Goal: Find specific page/section: Find specific page/section

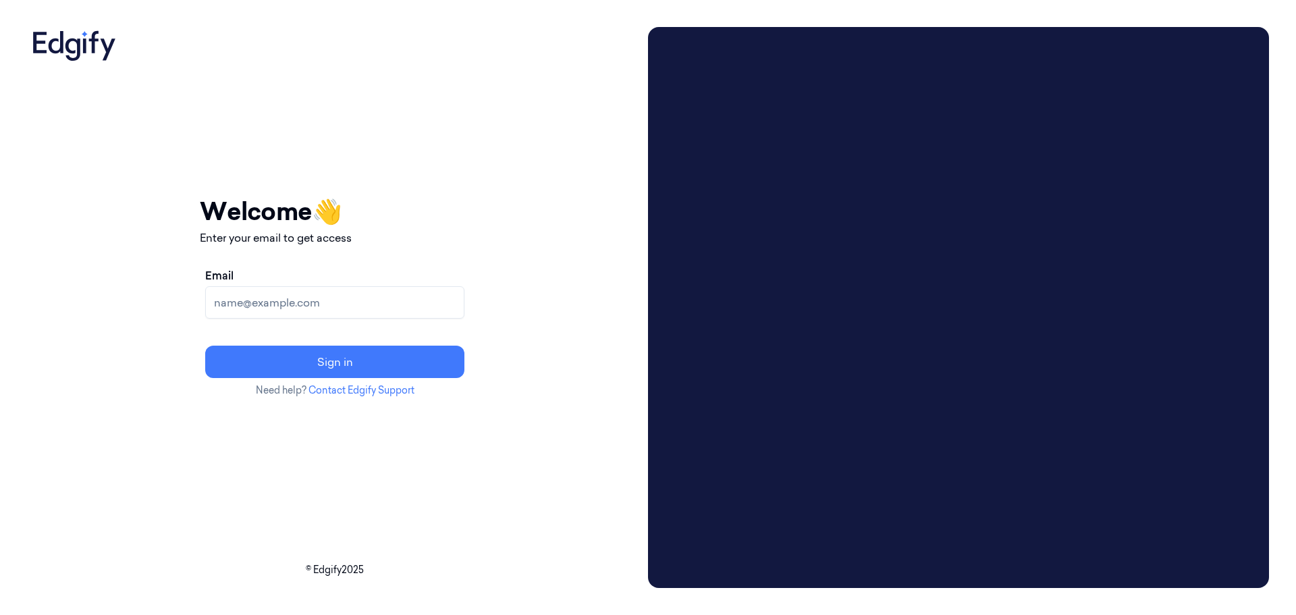
click at [304, 298] on input "Email" at bounding box center [334, 302] width 259 height 32
type input "[EMAIL_ADDRESS]"
click at [366, 362] on button "Sign in" at bounding box center [334, 362] width 259 height 32
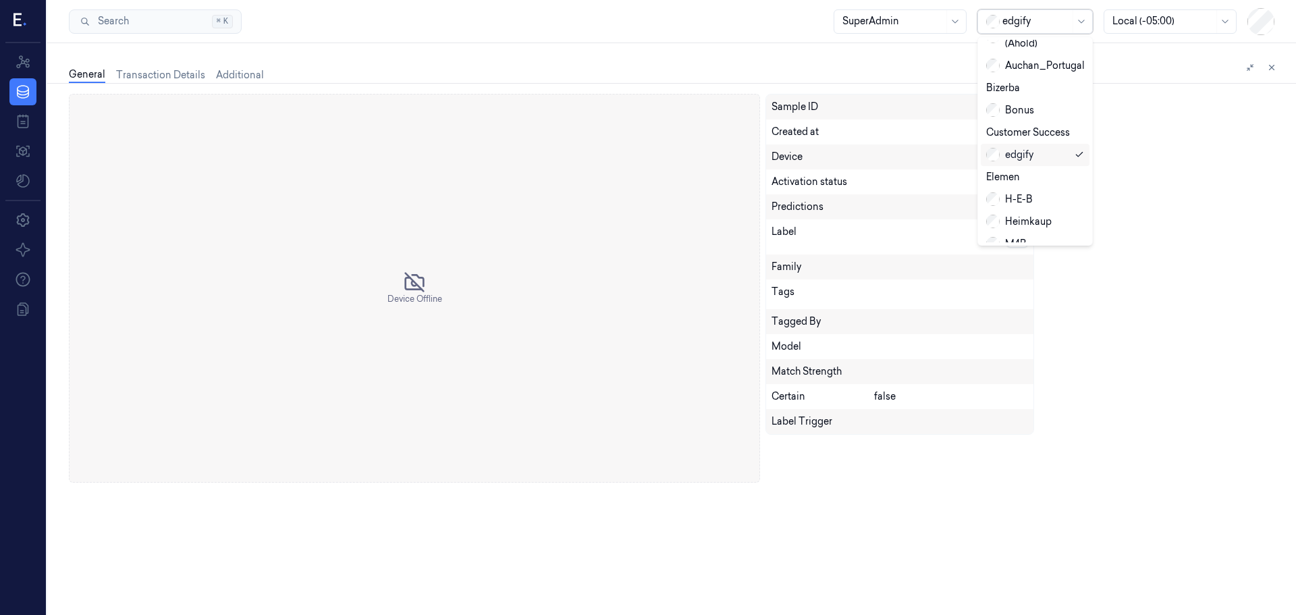
scroll to position [28, 0]
click at [1014, 186] on div "H-E-B" at bounding box center [1009, 193] width 47 height 14
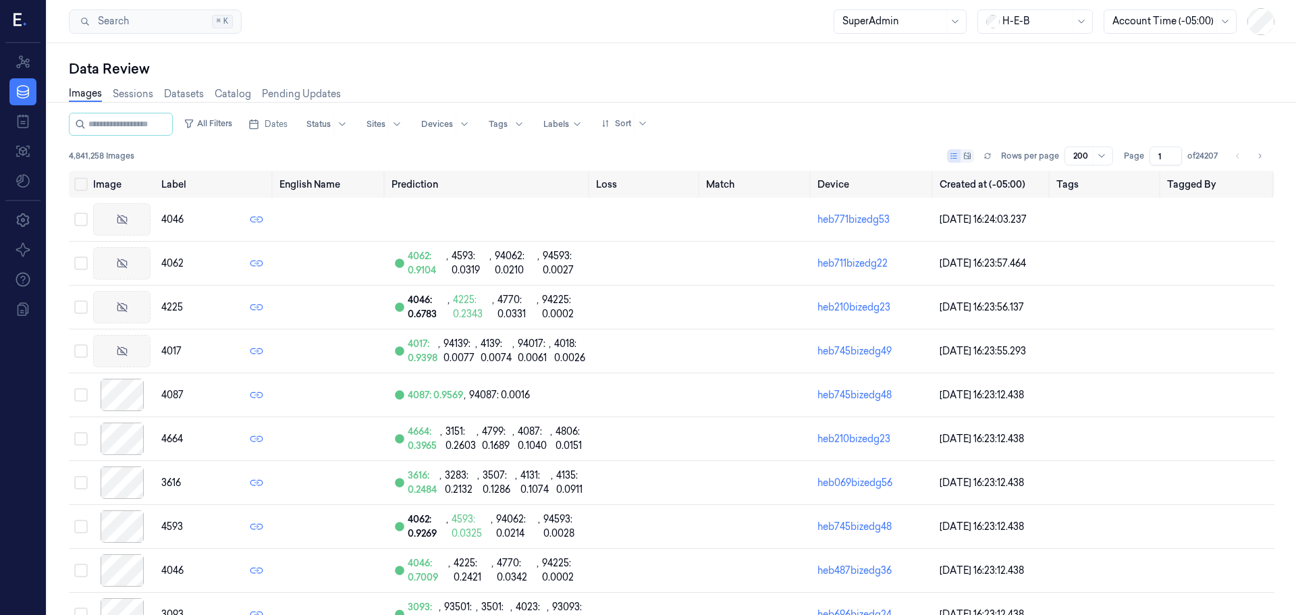
click at [964, 155] on icon at bounding box center [967, 156] width 7 height 7
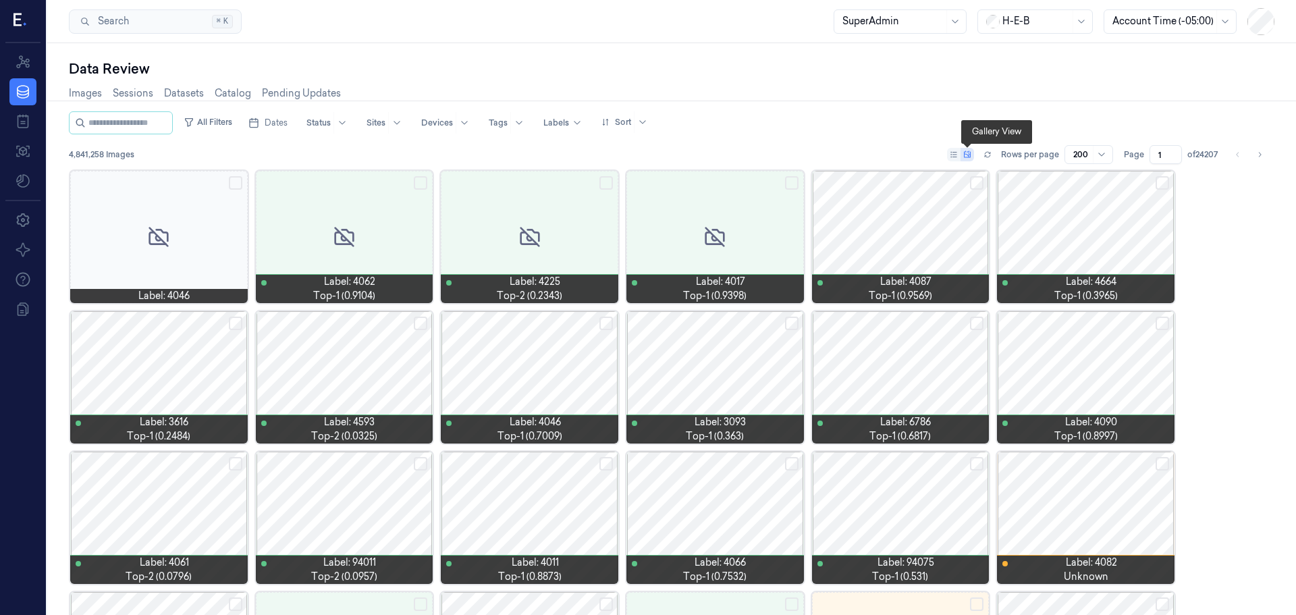
click at [323, 347] on div at bounding box center [345, 377] width 178 height 132
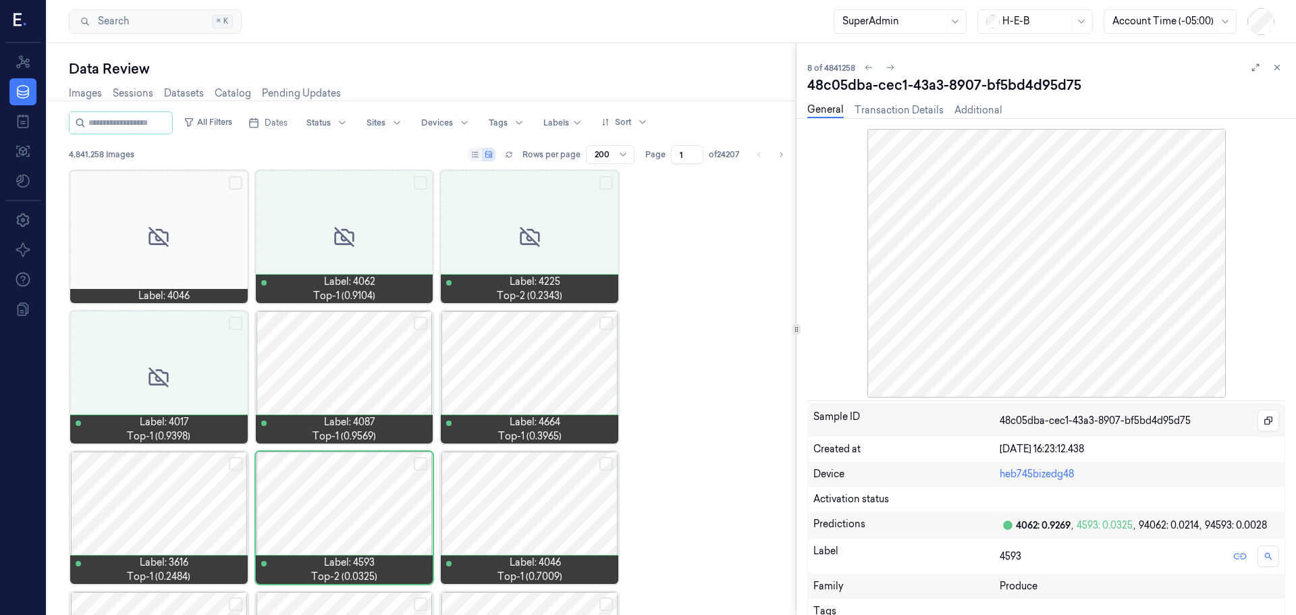
click at [518, 356] on div at bounding box center [530, 377] width 178 height 132
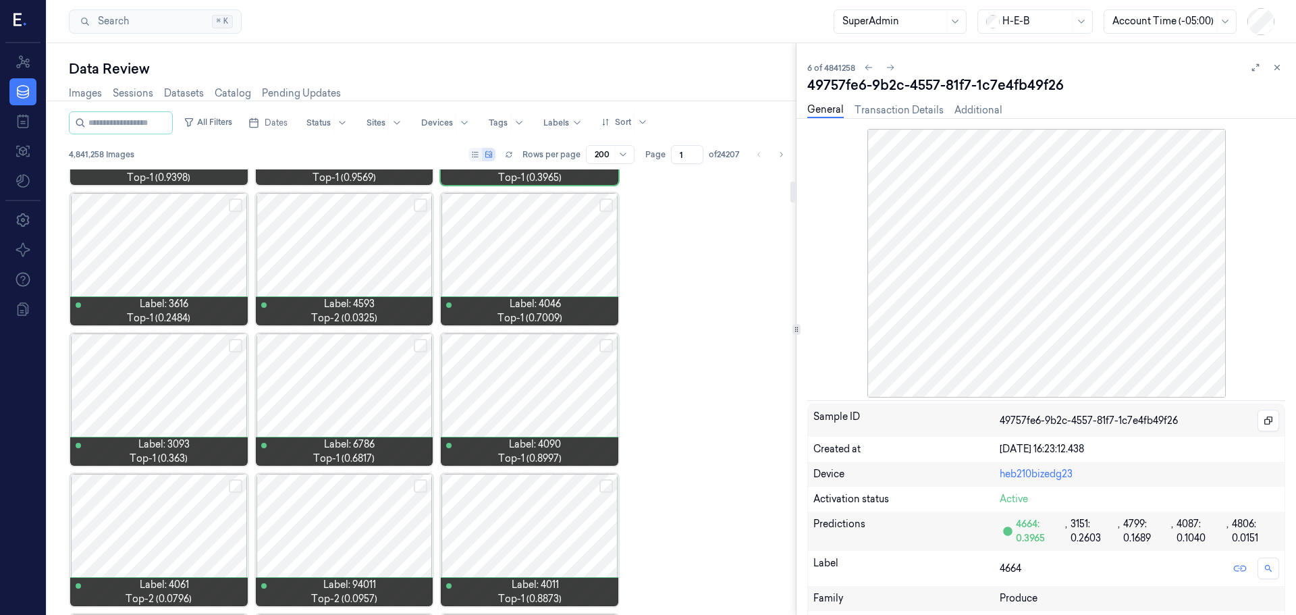
scroll to position [257, 0]
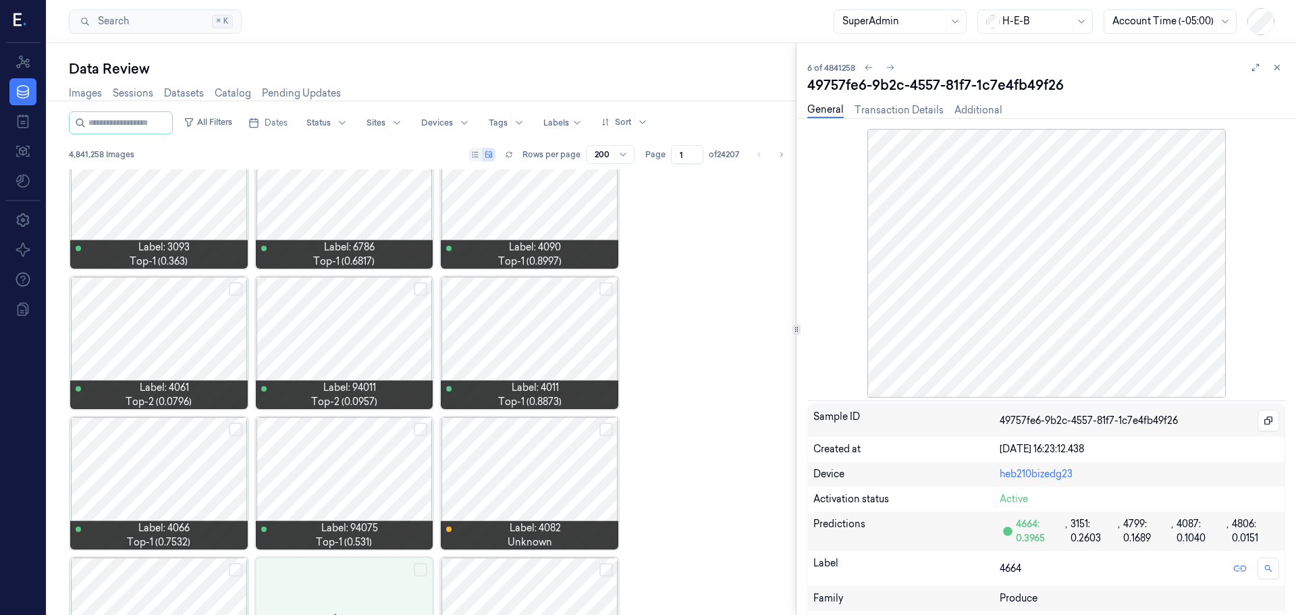
click at [512, 326] on div at bounding box center [530, 343] width 178 height 132
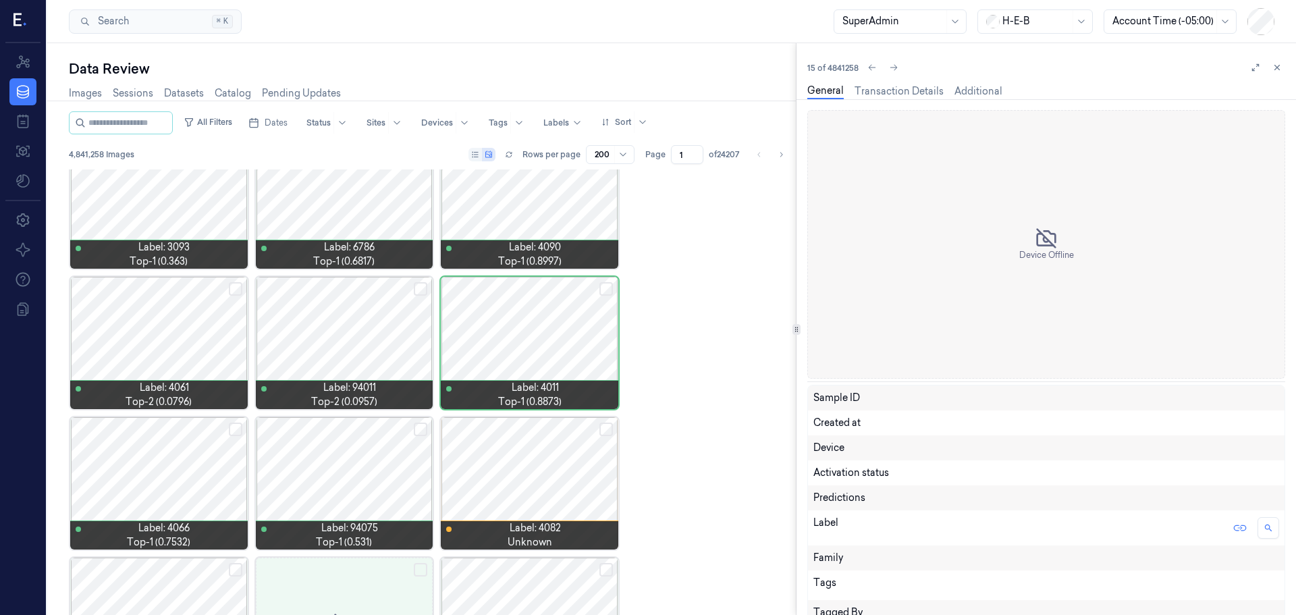
scroll to position [406, 0]
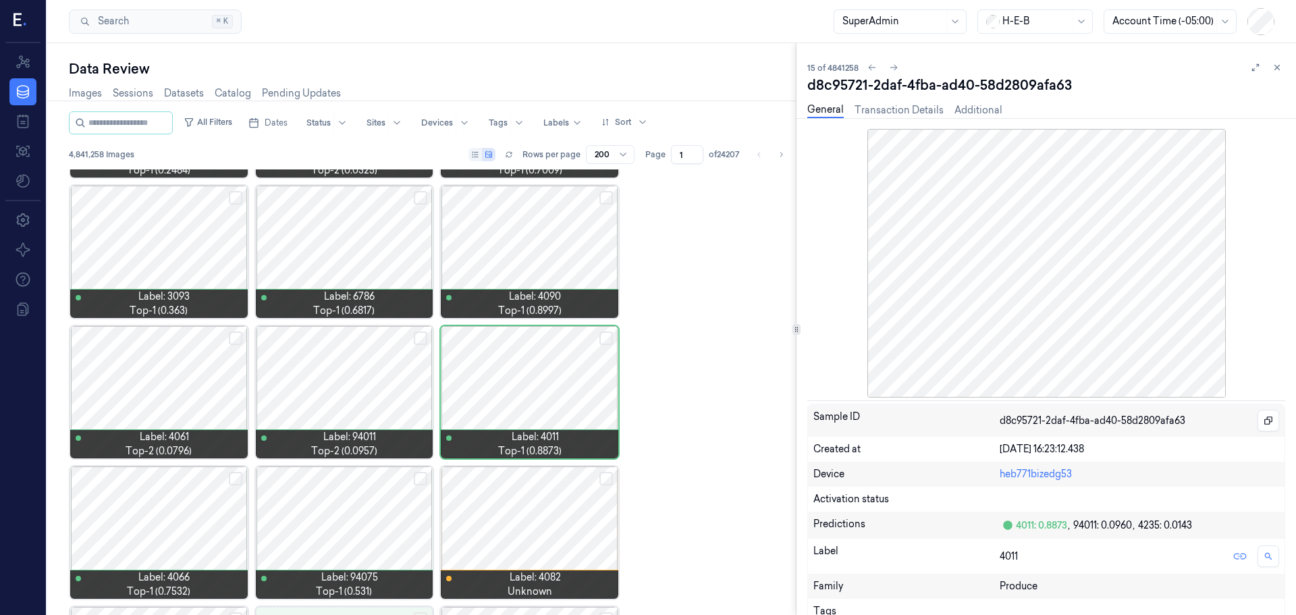
click at [335, 382] on div at bounding box center [345, 392] width 178 height 132
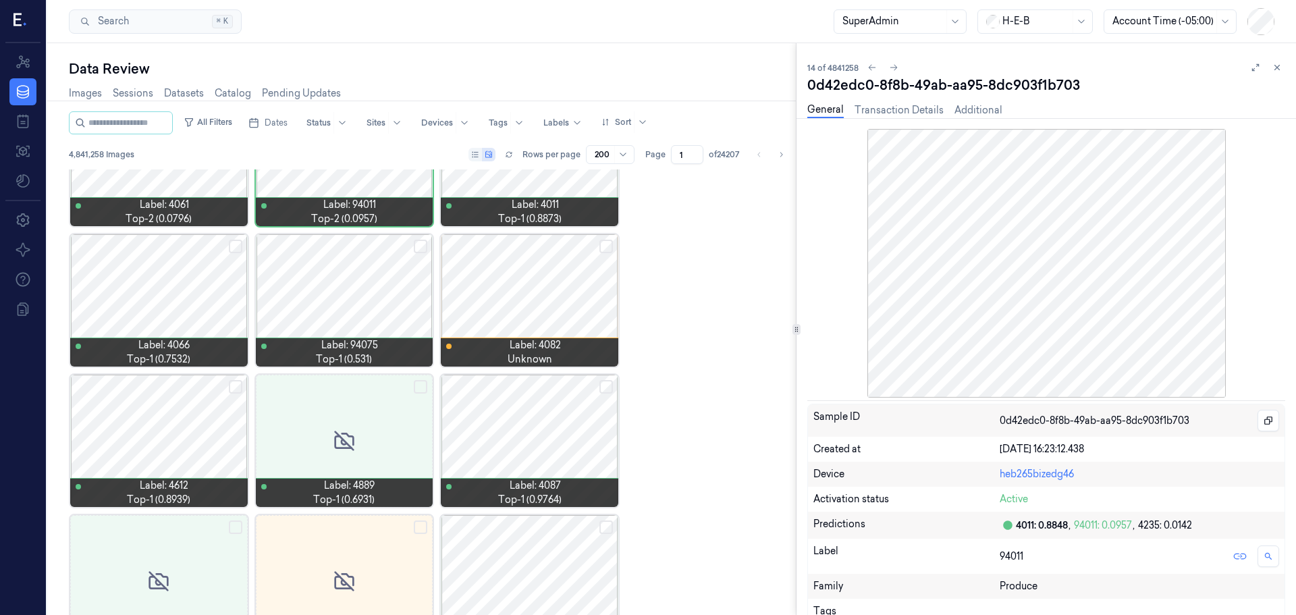
click at [355, 283] on div at bounding box center [345, 300] width 178 height 132
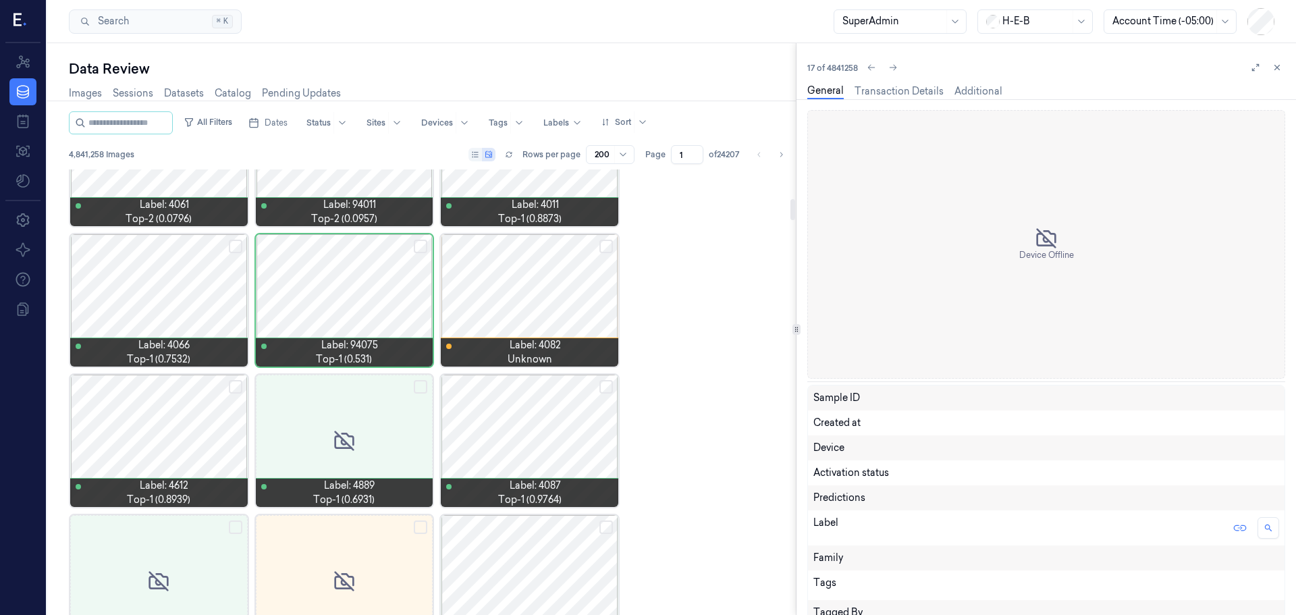
scroll to position [547, 0]
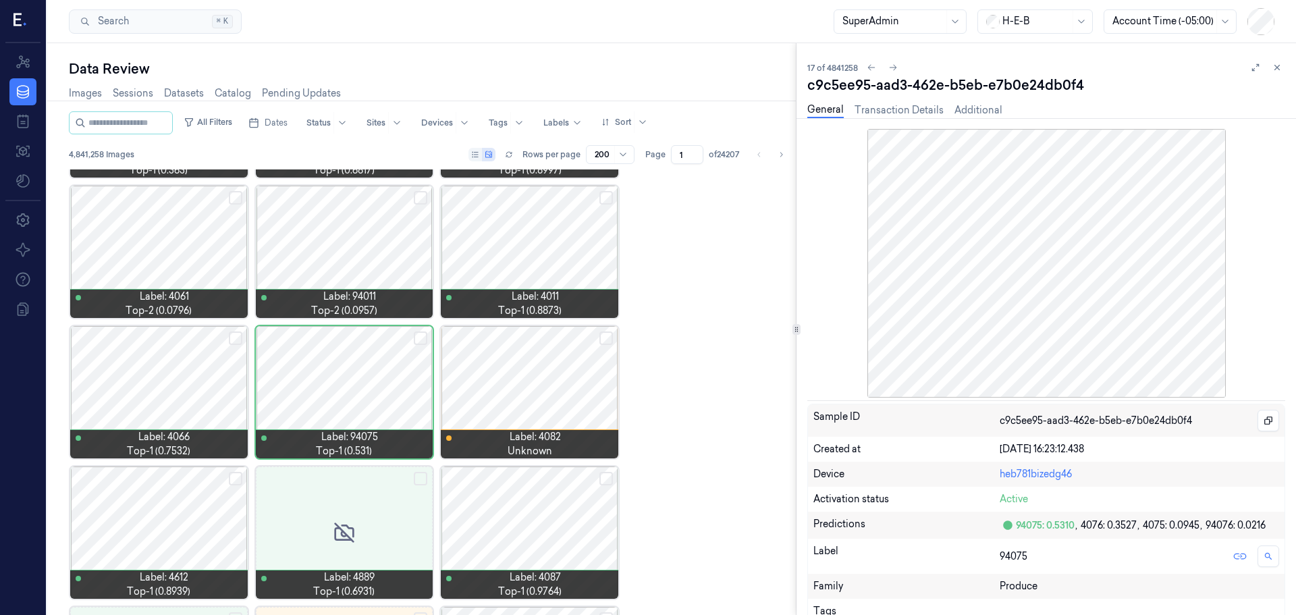
click at [536, 355] on div at bounding box center [530, 392] width 178 height 132
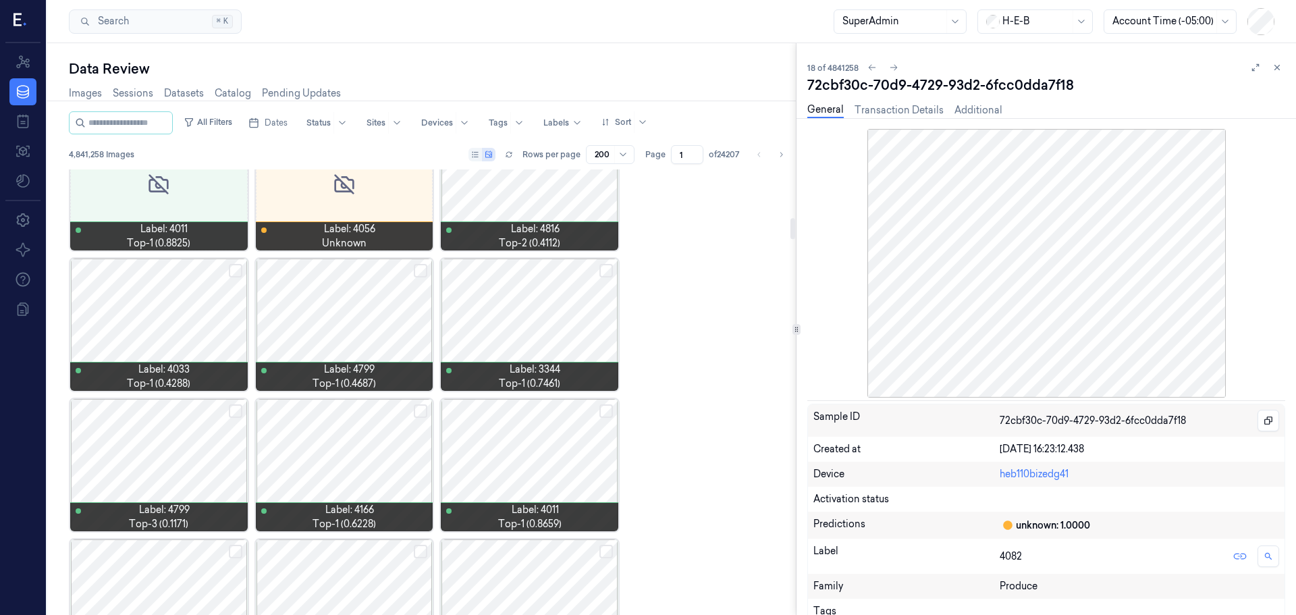
scroll to position [1037, 0]
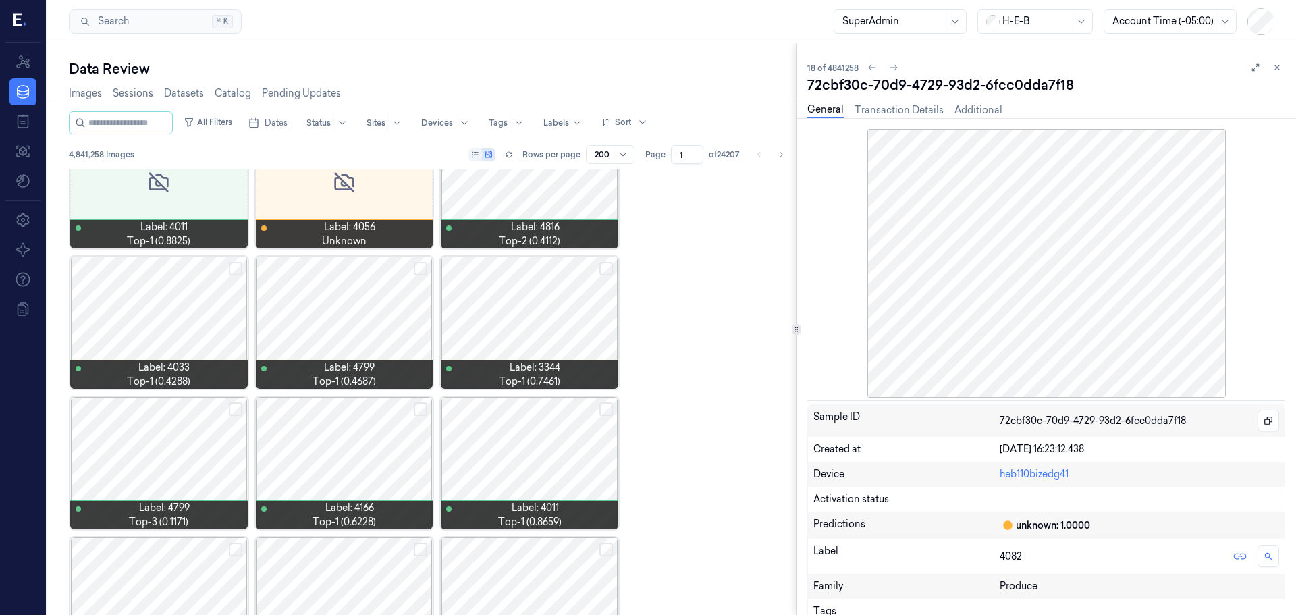
click at [153, 297] on div at bounding box center [159, 322] width 178 height 132
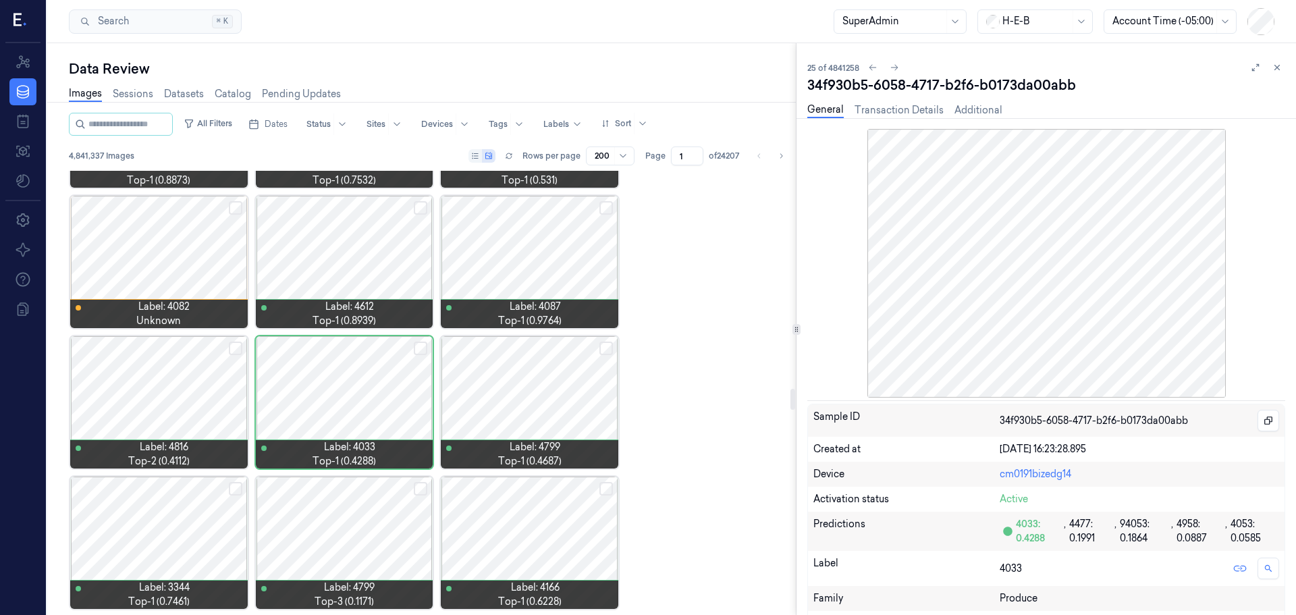
scroll to position [4619, 0]
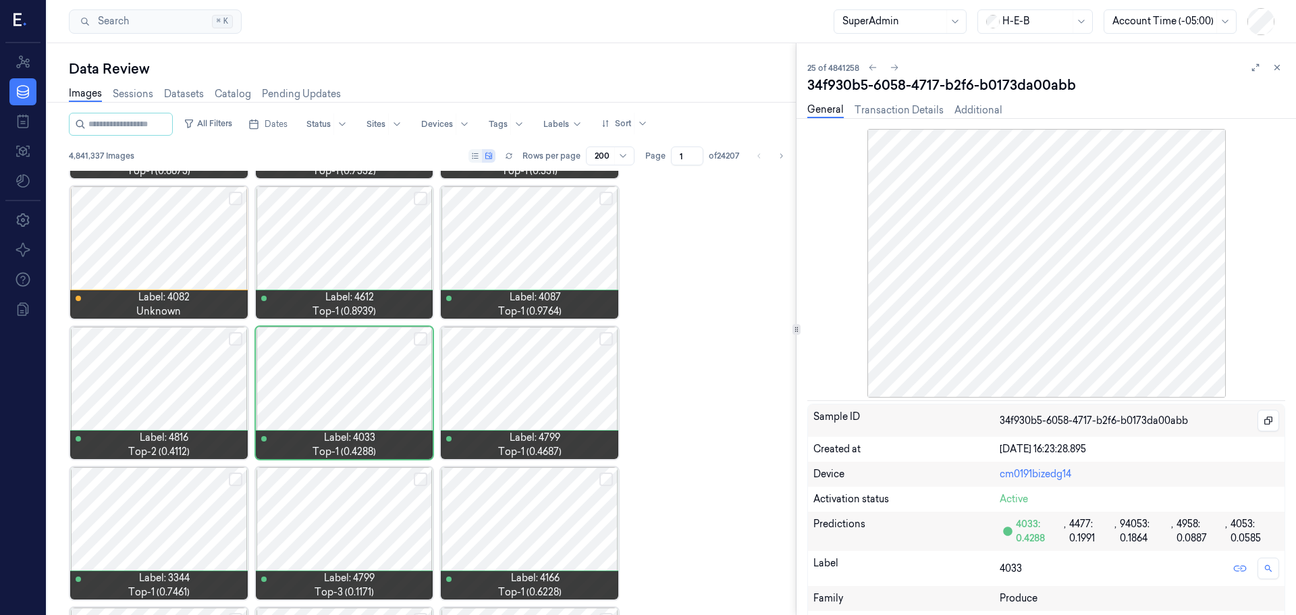
click at [330, 535] on div at bounding box center [345, 533] width 178 height 132
click at [132, 377] on div at bounding box center [159, 393] width 178 height 132
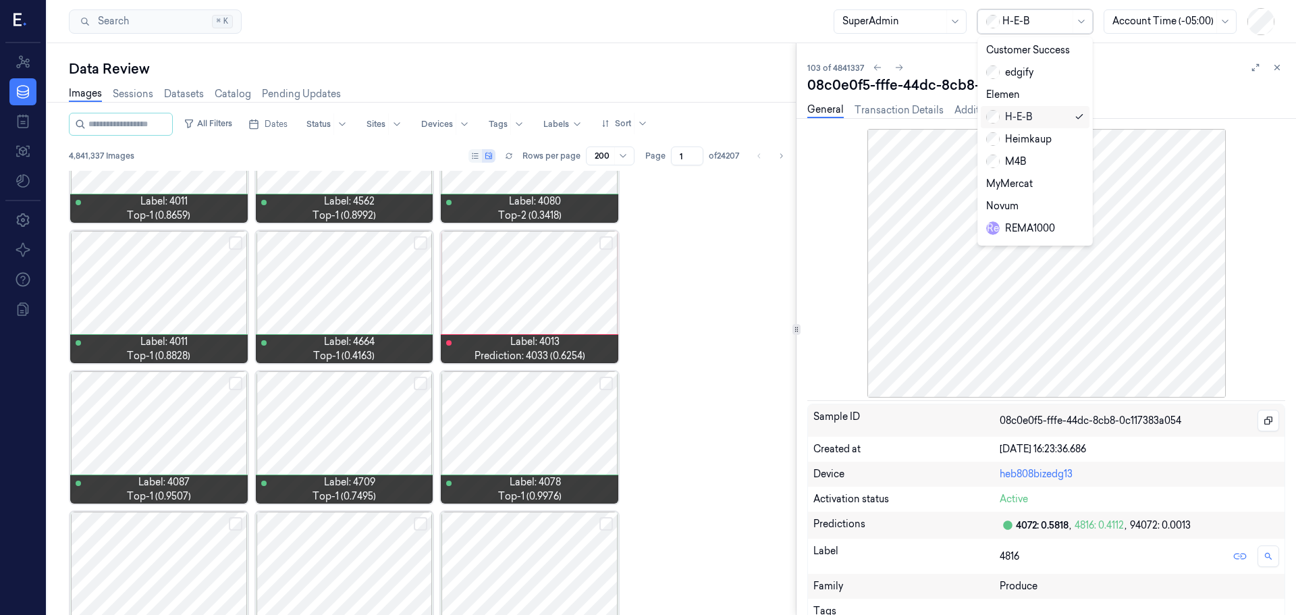
scroll to position [226, 0]
click at [1021, 144] on div "shufersal" at bounding box center [1015, 151] width 59 height 14
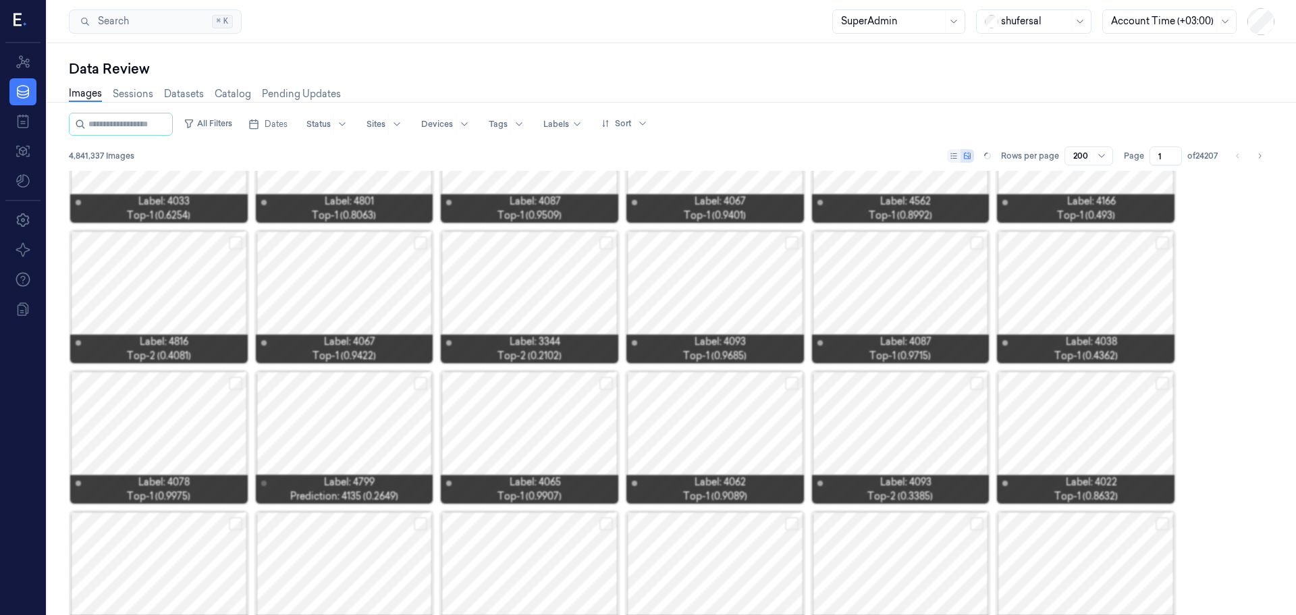
scroll to position [2609, 0]
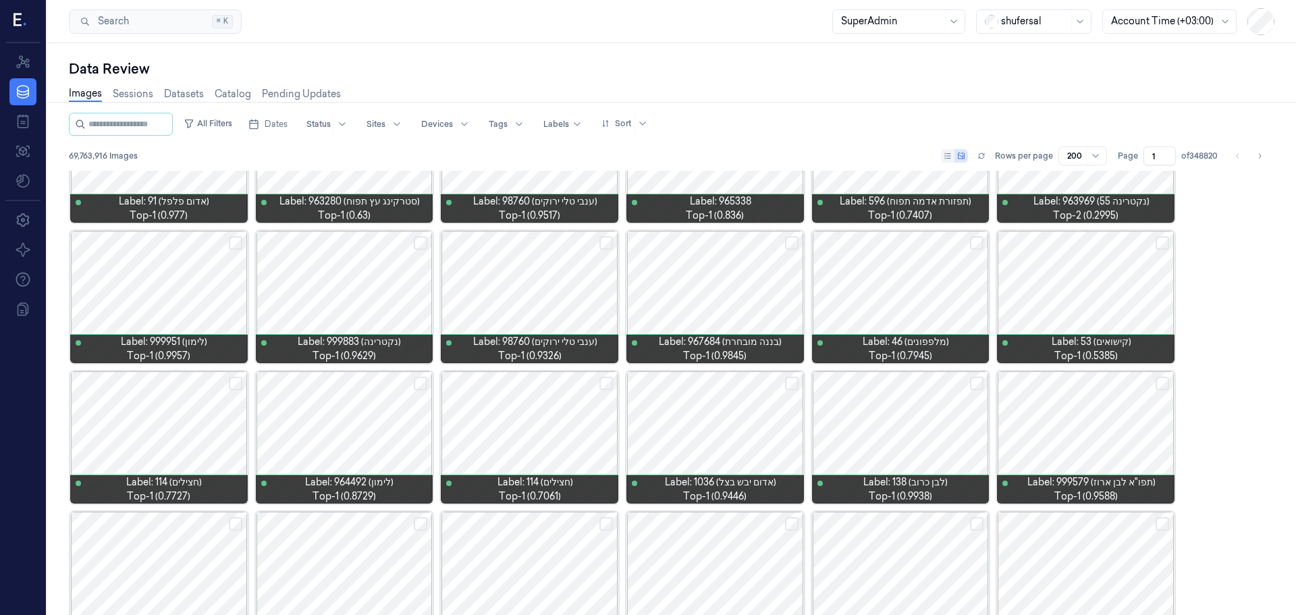
click at [529, 418] on div at bounding box center [530, 437] width 178 height 132
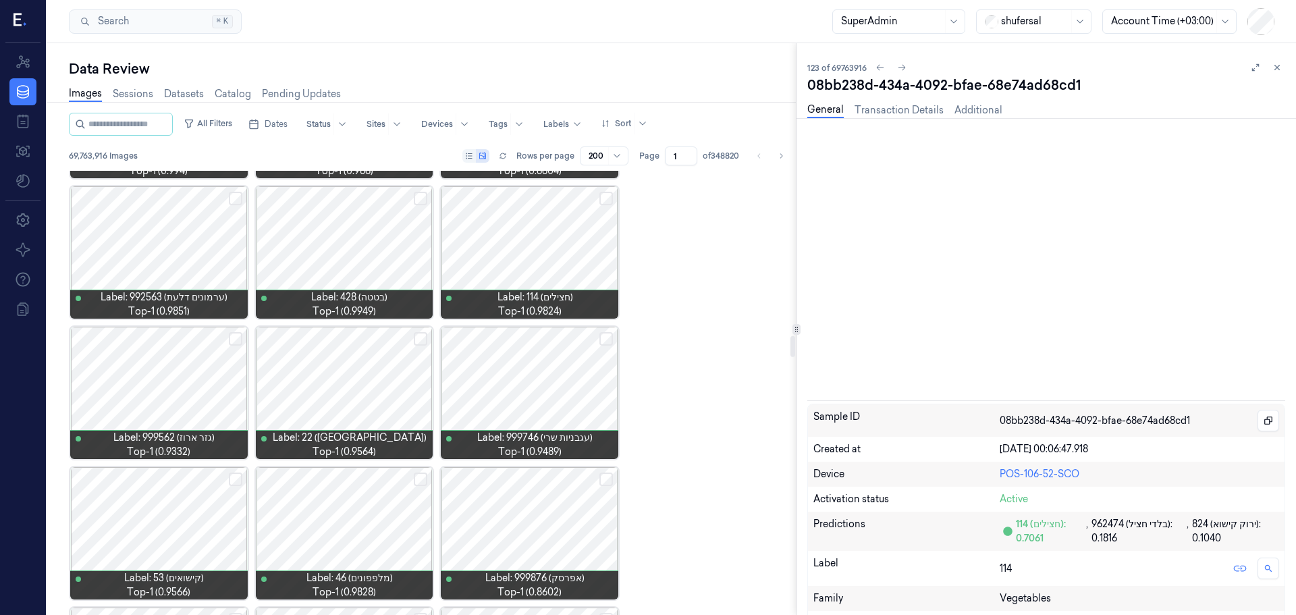
scroll to position [3496, 0]
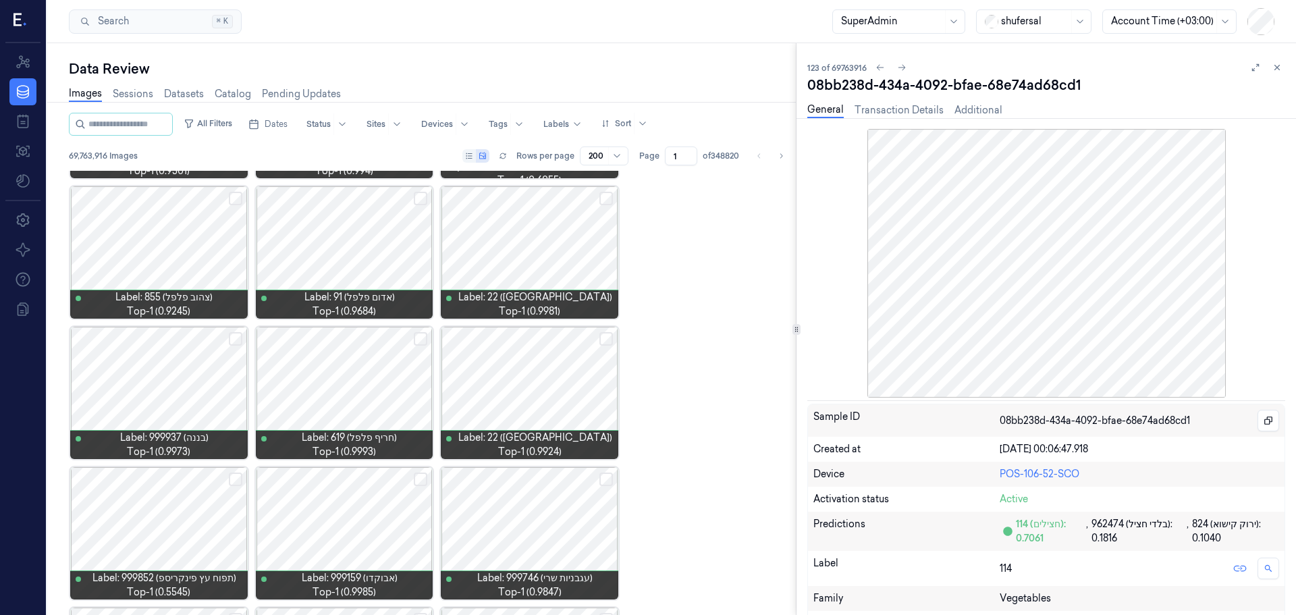
click at [147, 373] on div at bounding box center [159, 393] width 178 height 132
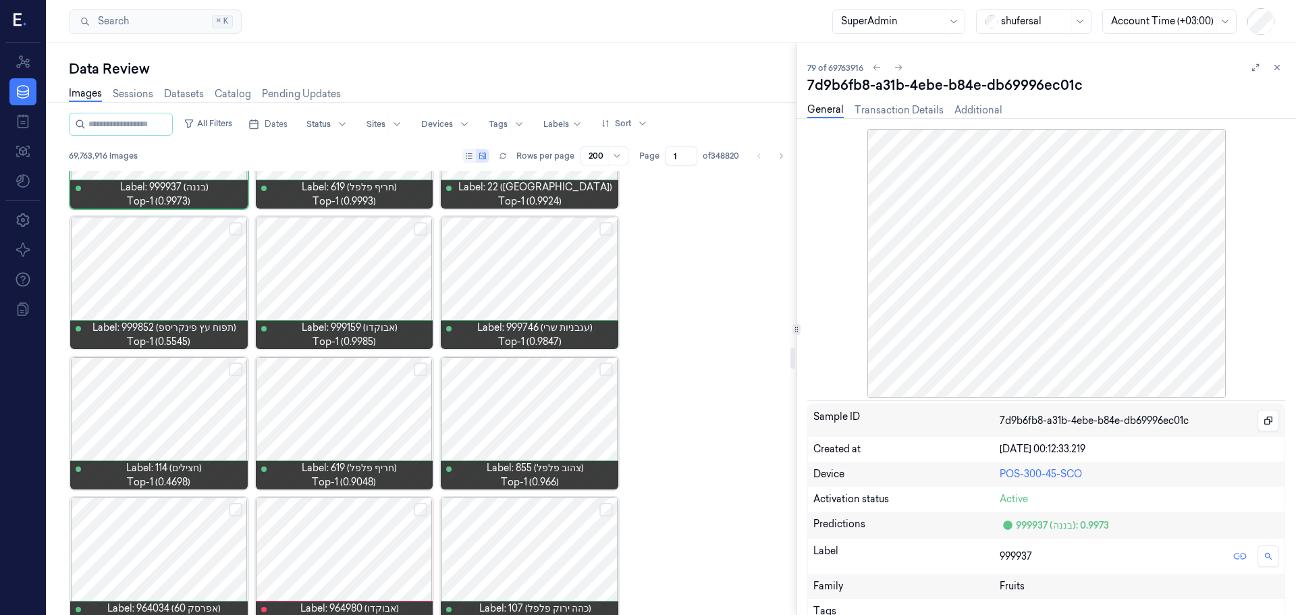
scroll to position [3748, 0]
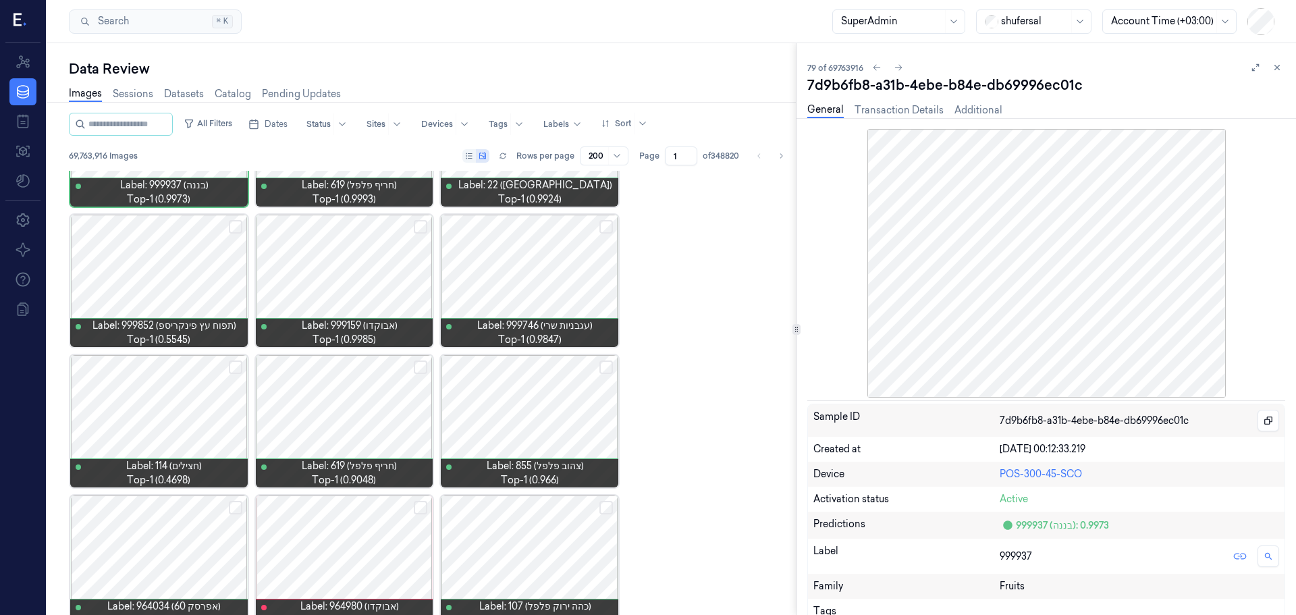
click at [501, 536] on div at bounding box center [530, 561] width 178 height 132
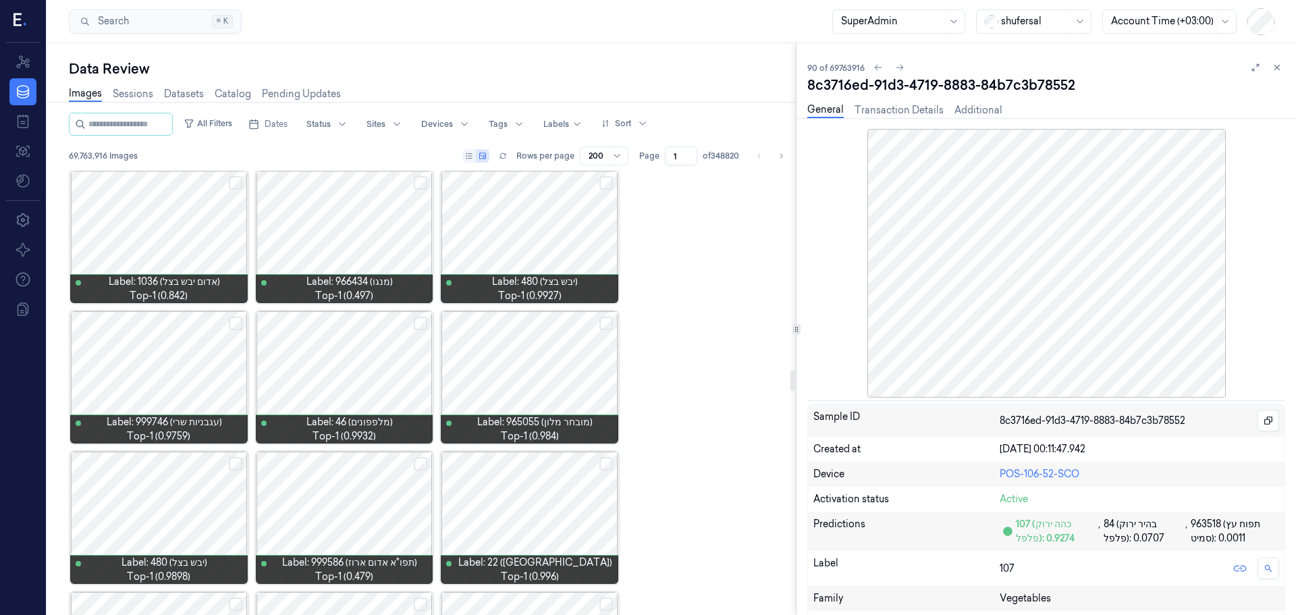
scroll to position [4220, 0]
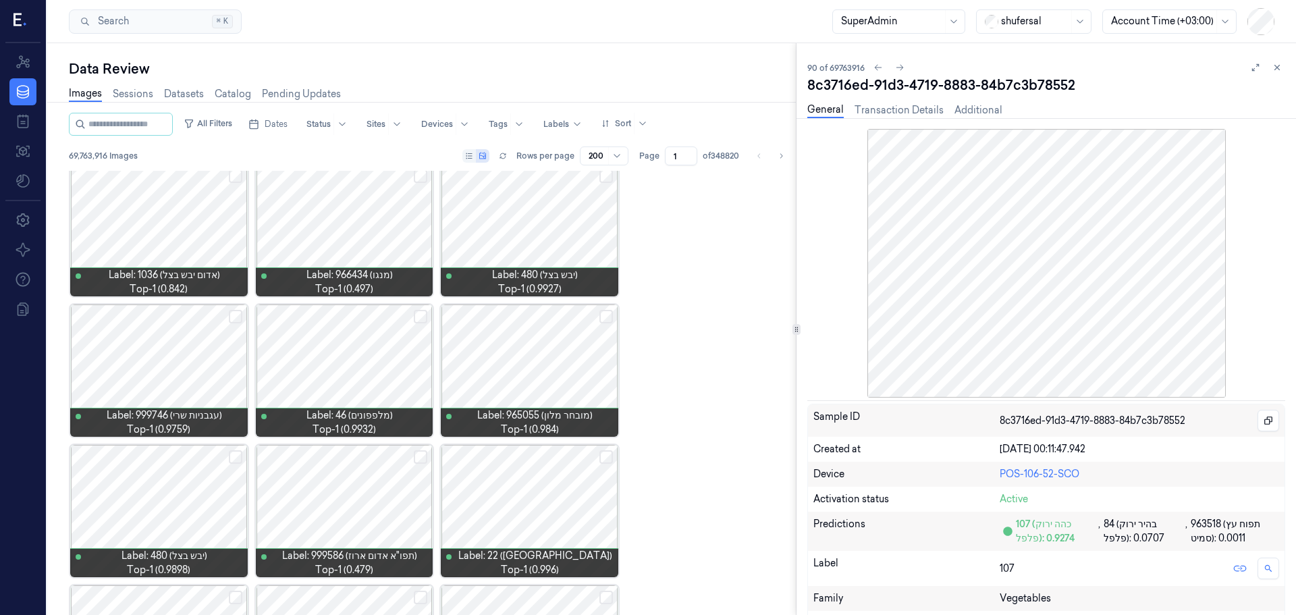
click at [346, 354] on div at bounding box center [345, 370] width 178 height 132
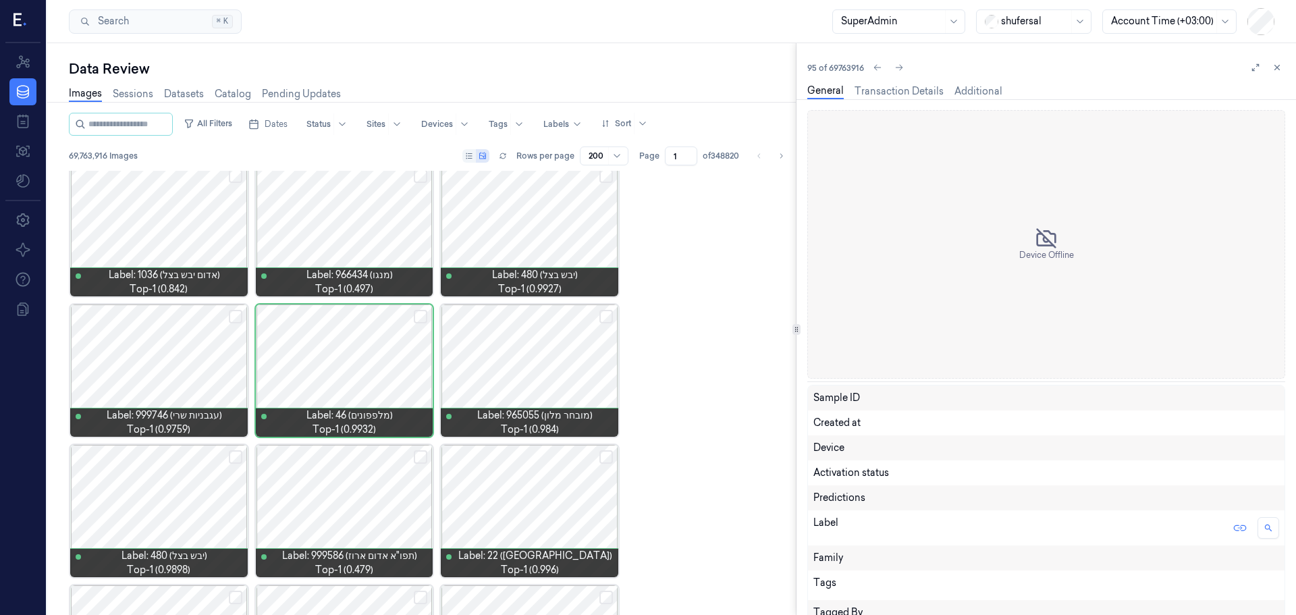
scroll to position [4197, 0]
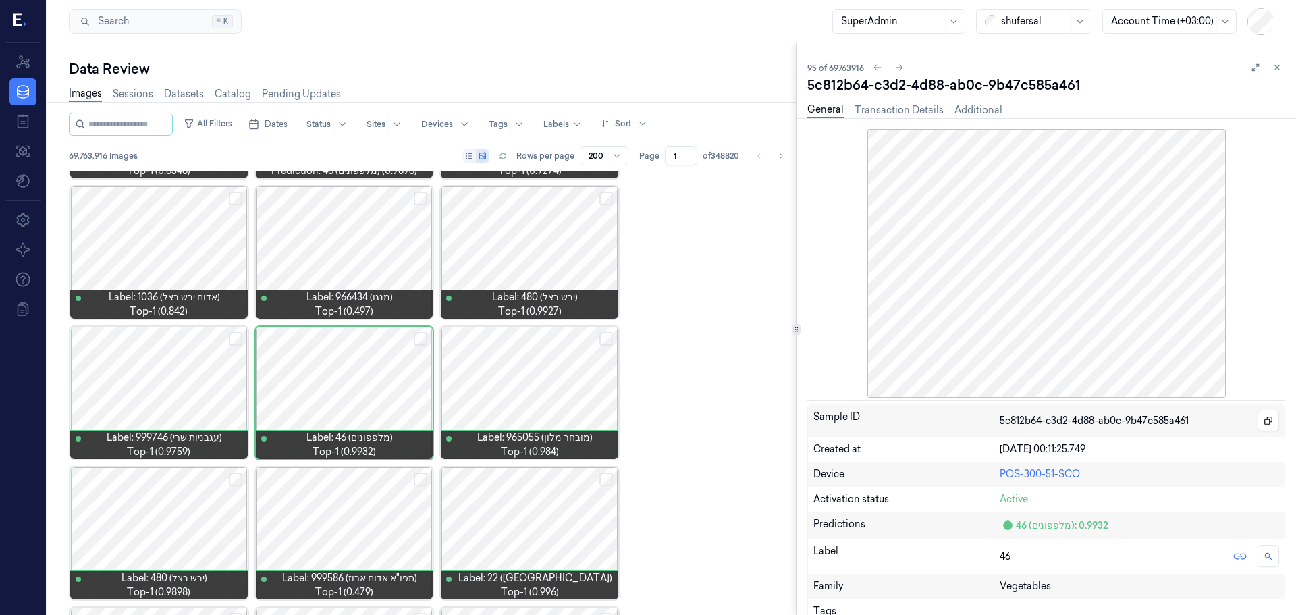
click at [334, 505] on div at bounding box center [345, 533] width 178 height 132
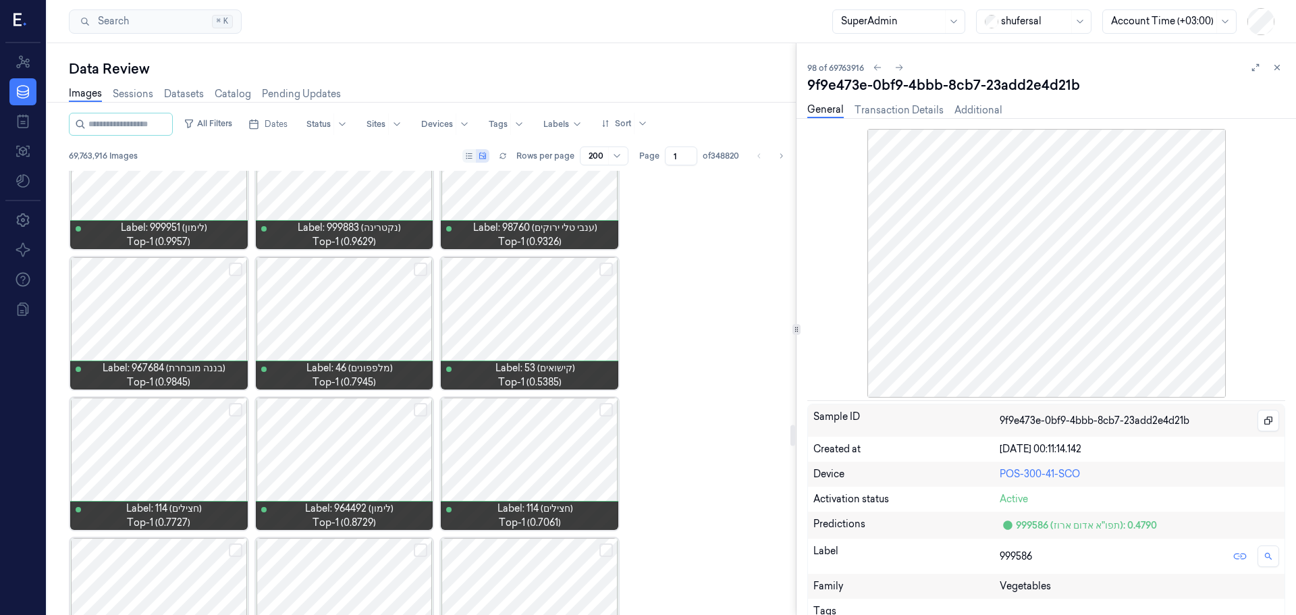
scroll to position [5399, 0]
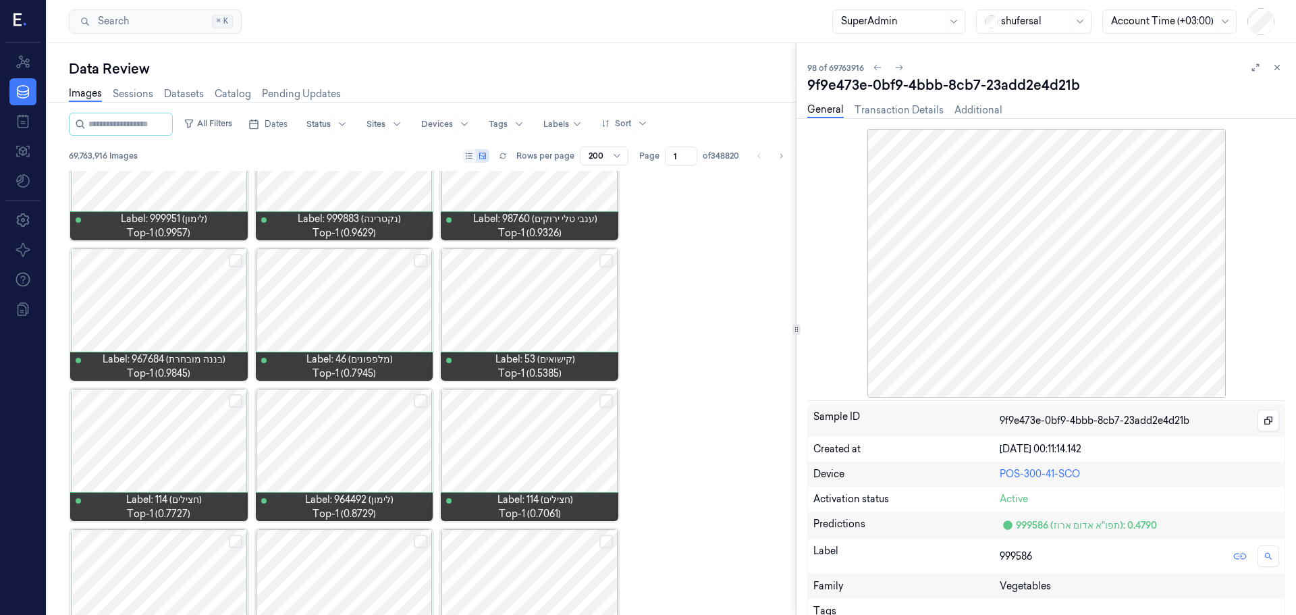
click at [539, 454] on div at bounding box center [530, 455] width 178 height 132
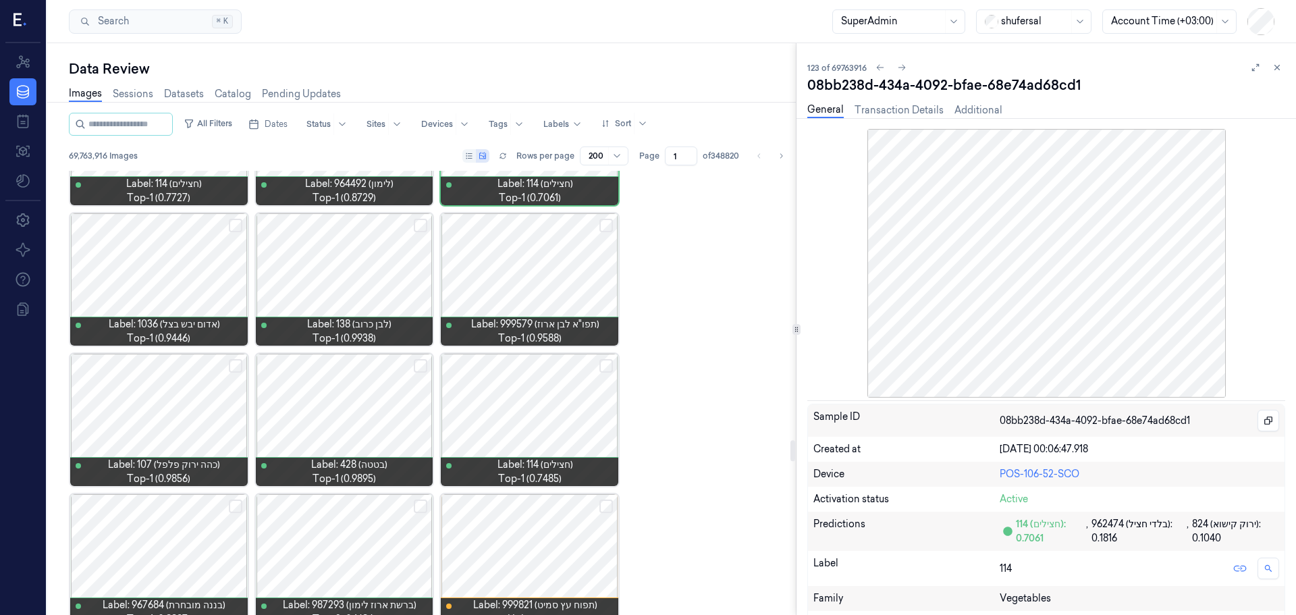
scroll to position [5715, 0]
click at [519, 539] on div at bounding box center [530, 559] width 178 height 132
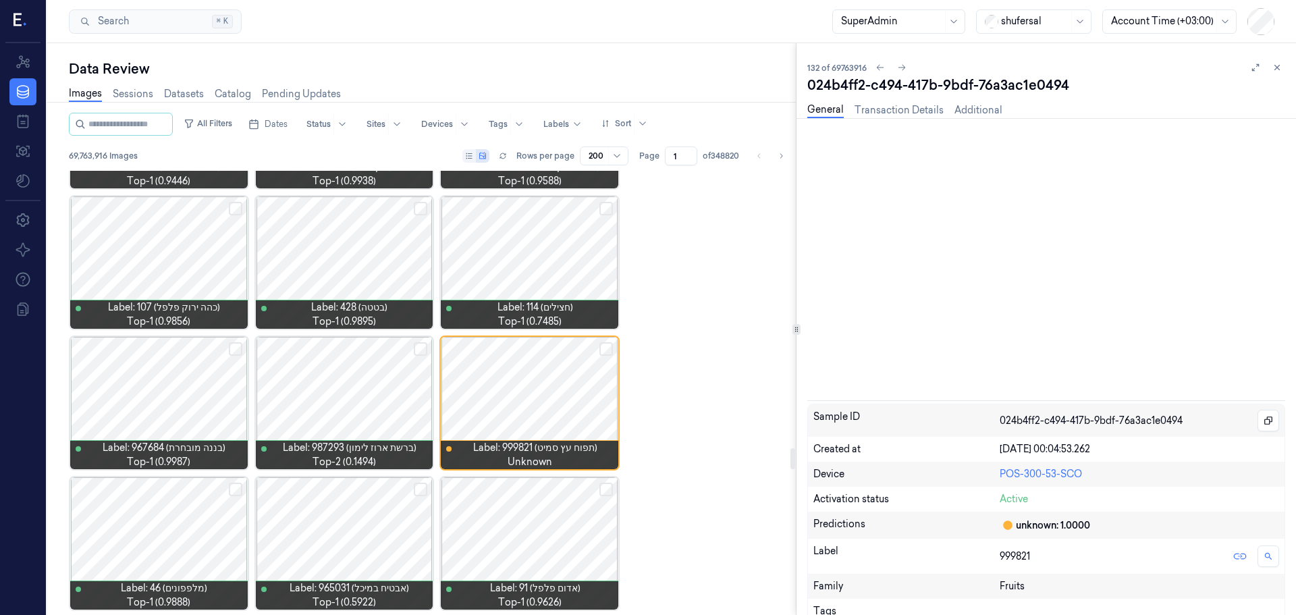
scroll to position [5882, 0]
